Goal: Find specific page/section

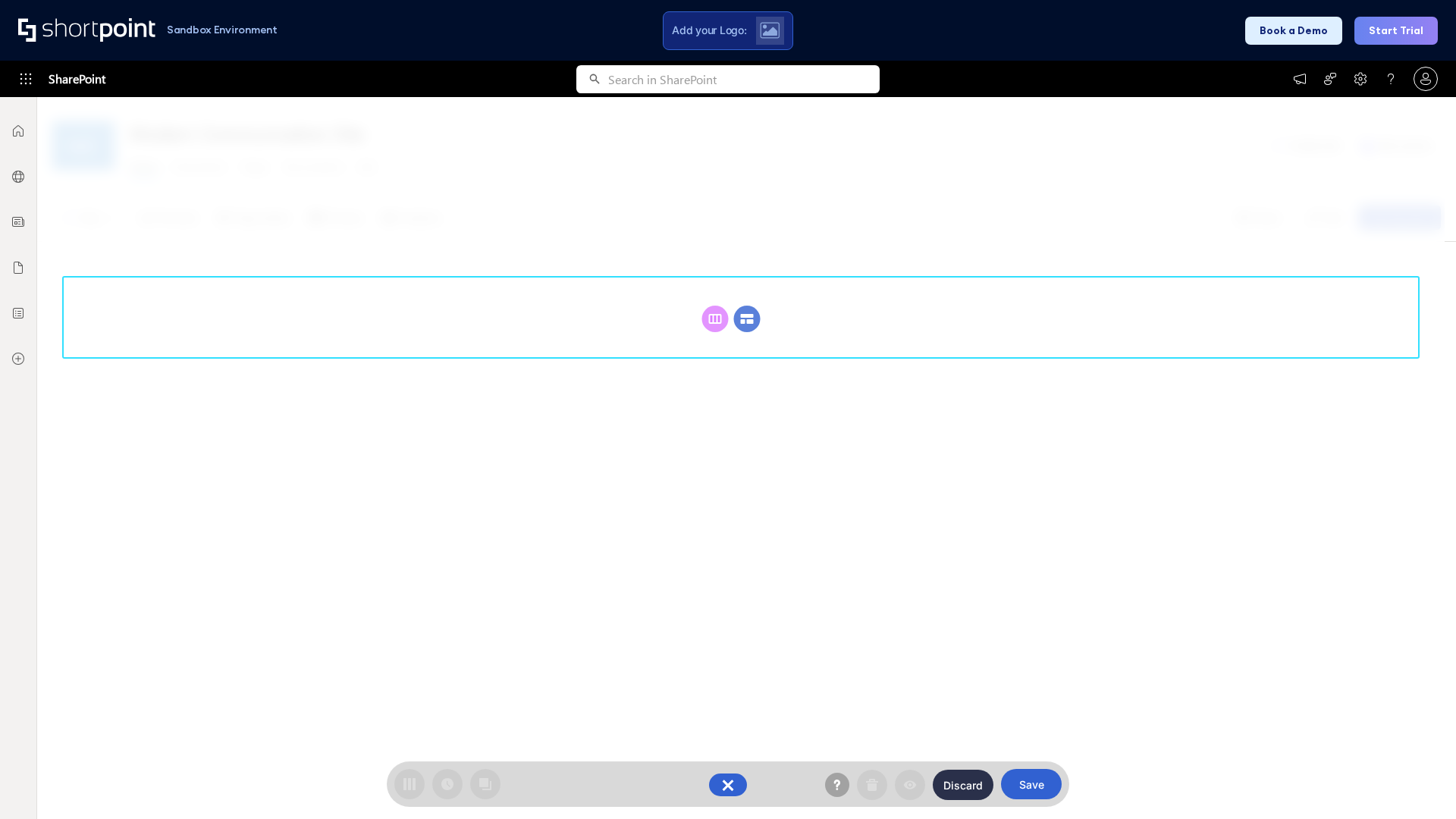
click at [747, 319] on circle at bounding box center [747, 319] width 27 height 27
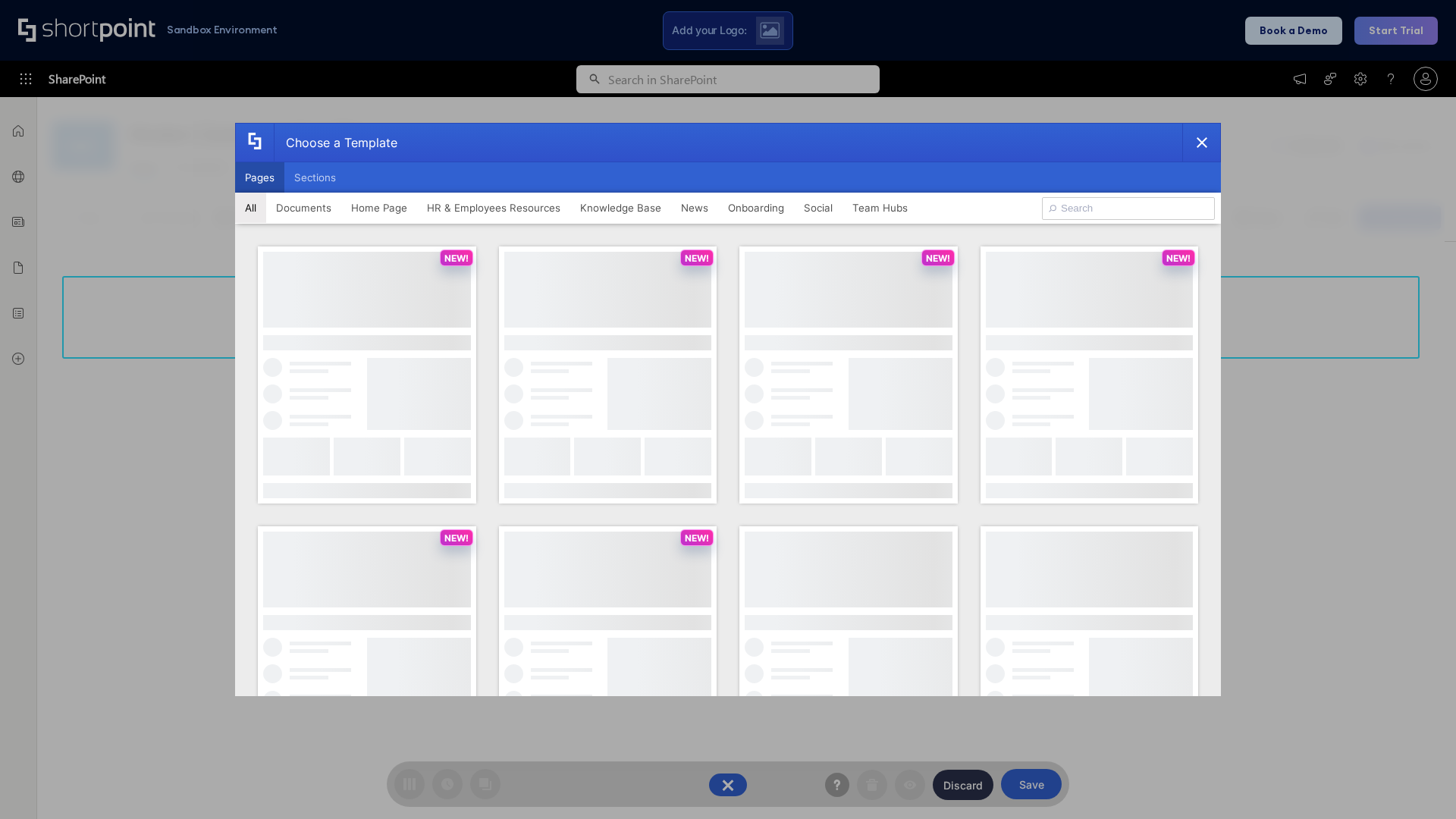
click at [260, 178] on button "Pages" at bounding box center [260, 177] width 49 height 30
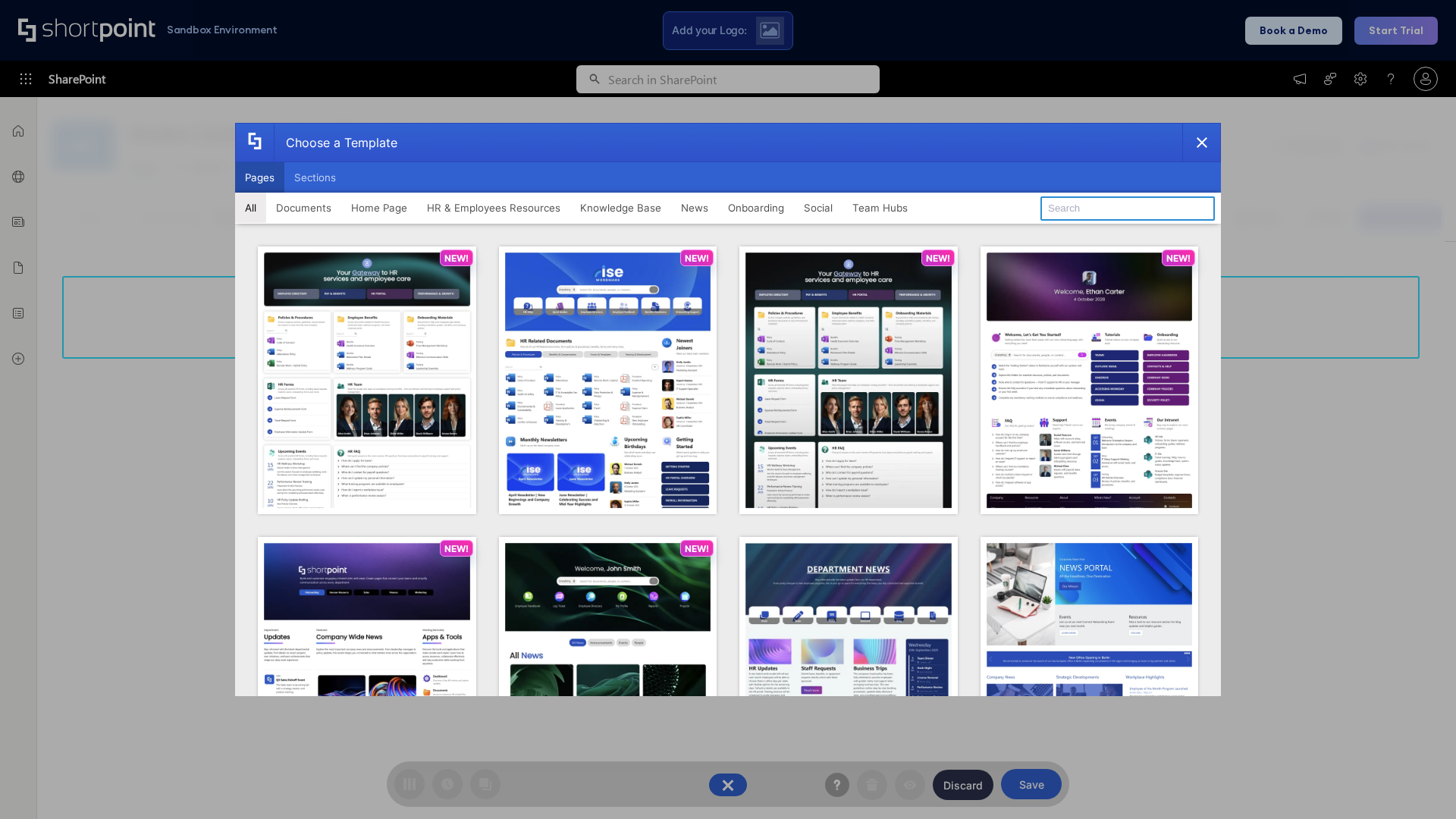
type input "HR 9"
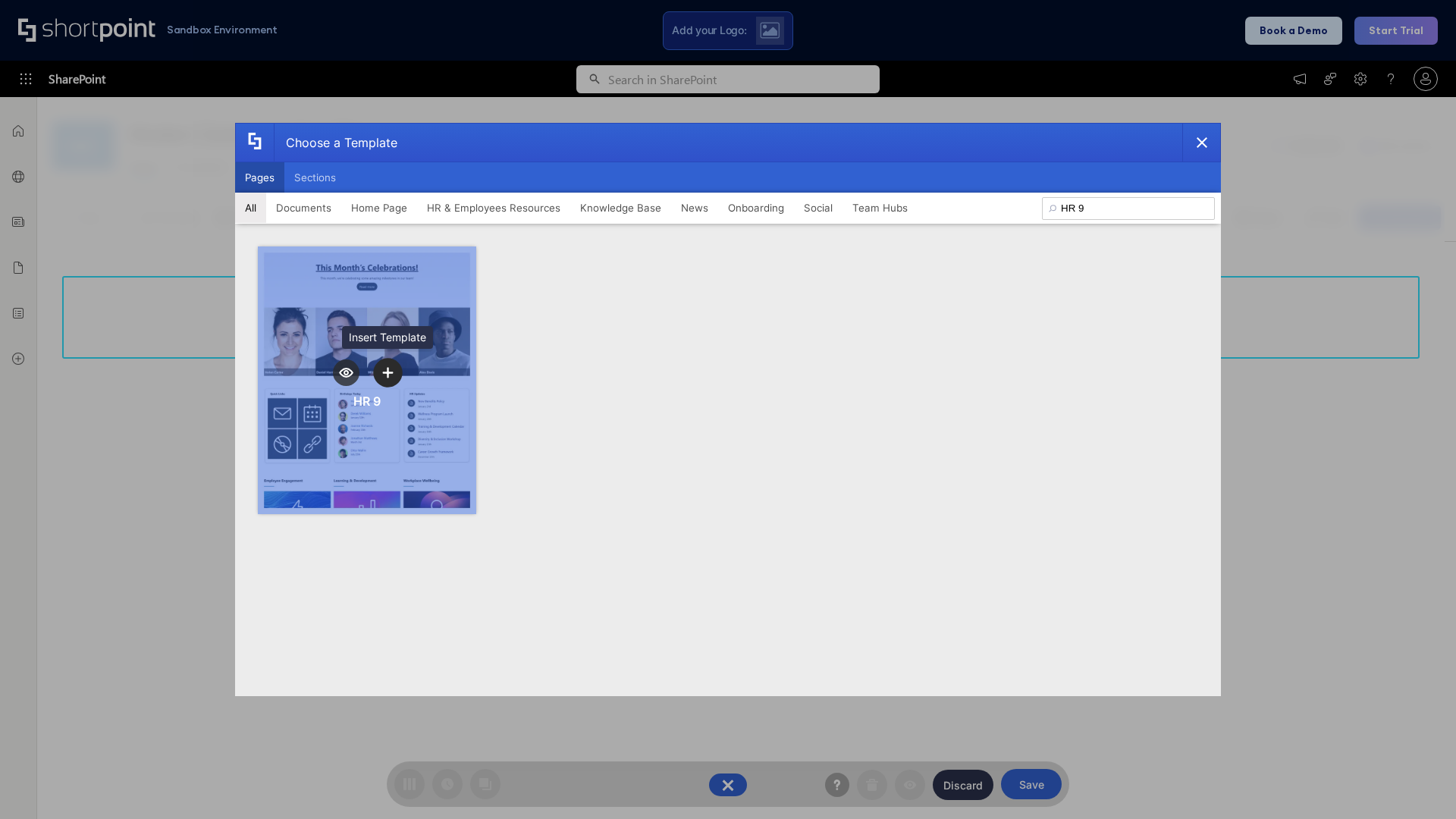
click at [387, 373] on icon "template selector" at bounding box center [387, 372] width 11 height 11
